Goal: Navigation & Orientation: Find specific page/section

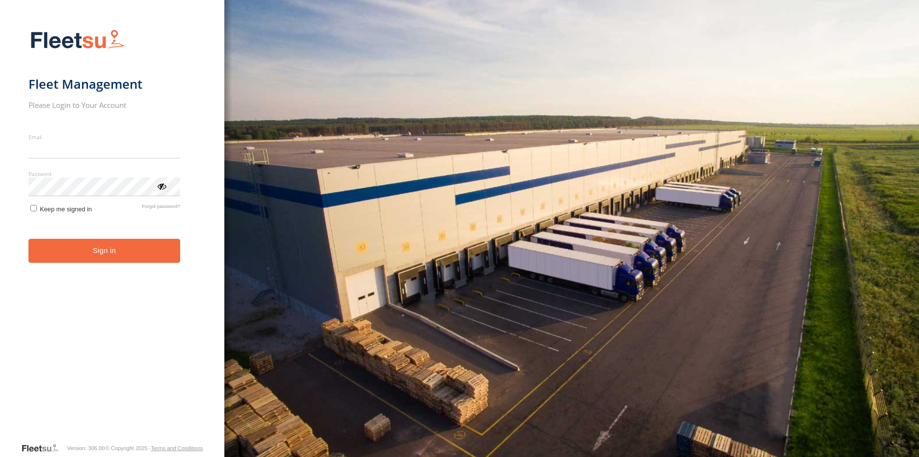
type input "**********"
click at [107, 263] on button "Sign in" at bounding box center [104, 251] width 152 height 24
